Goal: Transaction & Acquisition: Purchase product/service

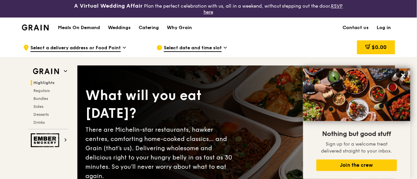
click at [384, 26] on link "Log in" at bounding box center [384, 28] width 22 height 20
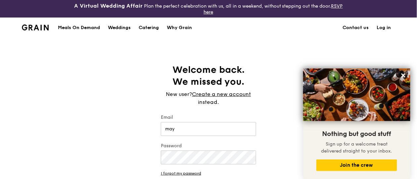
type input "[EMAIL_ADDRESS][DOMAIN_NAME]"
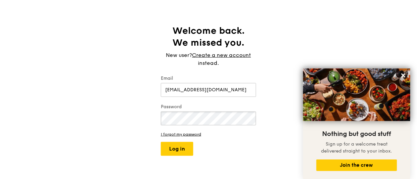
scroll to position [49, 0]
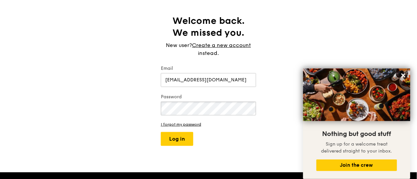
click at [161, 132] on button "Log in" at bounding box center [177, 139] width 32 height 14
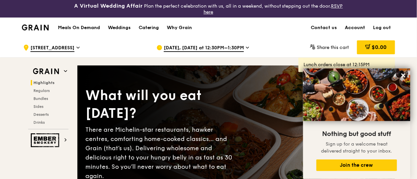
click at [351, 27] on link "Account" at bounding box center [355, 28] width 28 height 20
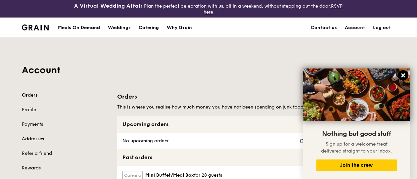
click at [404, 75] on icon at bounding box center [403, 75] width 4 height 4
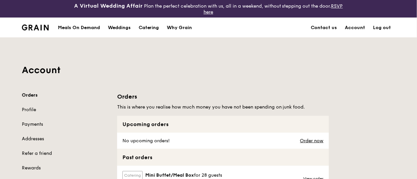
click at [25, 95] on link "Orders" at bounding box center [65, 95] width 87 height 7
click at [84, 27] on div "Meals On Demand" at bounding box center [79, 28] width 42 height 20
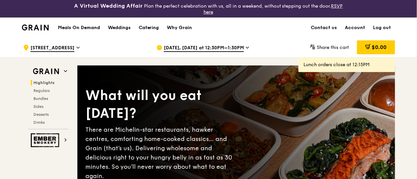
click at [246, 47] on icon at bounding box center [247, 47] width 3 height 1
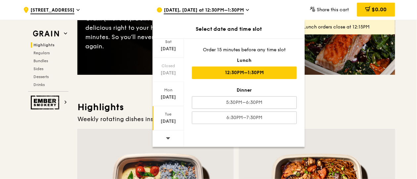
scroll to position [147, 0]
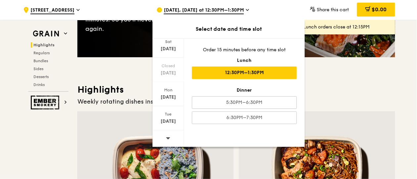
click at [171, 139] on div at bounding box center [168, 138] width 31 height 17
click at [172, 72] on div "[DATE]" at bounding box center [168, 71] width 29 height 7
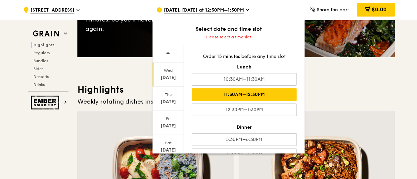
click at [247, 91] on div "11:30AM–12:30PM" at bounding box center [244, 94] width 105 height 13
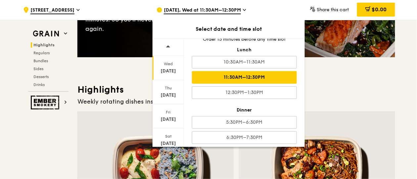
scroll to position [15, 0]
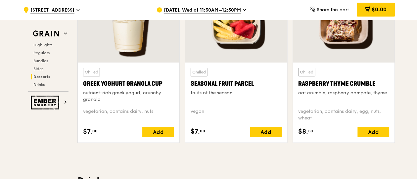
scroll to position [2157, 0]
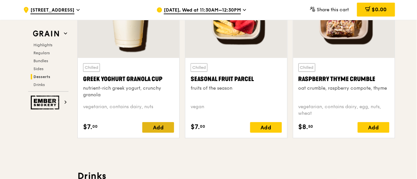
click at [159, 126] on div "Add" at bounding box center [158, 127] width 32 height 11
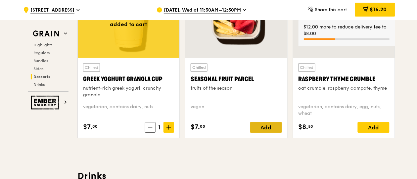
click at [268, 124] on div "Add" at bounding box center [266, 127] width 32 height 11
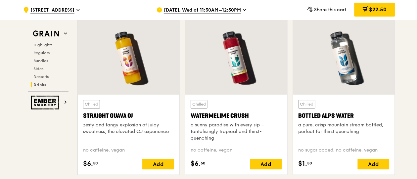
scroll to position [2647, 0]
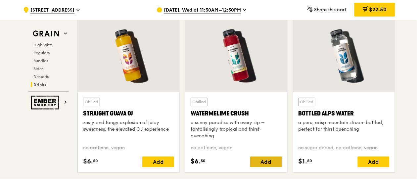
click at [266, 159] on div "Add" at bounding box center [266, 162] width 32 height 11
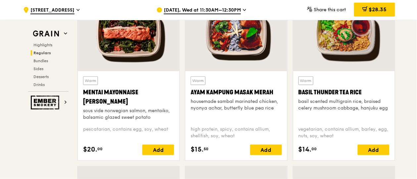
scroll to position [637, 0]
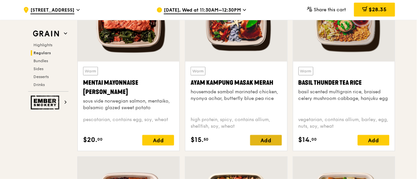
click at [264, 142] on div "Add" at bounding box center [266, 140] width 32 height 11
